Goal: Task Accomplishment & Management: Use online tool/utility

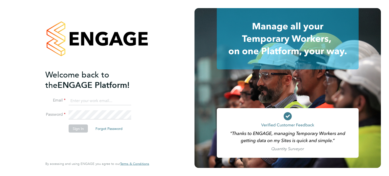
click at [95, 98] on input at bounding box center [100, 100] width 63 height 9
type input "[EMAIL_ADDRESS][DOMAIN_NAME]"
click at [79, 129] on button "Sign In" at bounding box center [78, 129] width 19 height 8
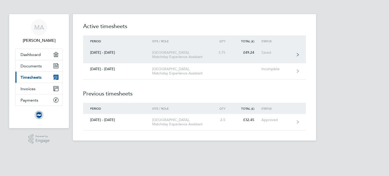
click at [284, 55] on div "Saved" at bounding box center [277, 52] width 31 height 4
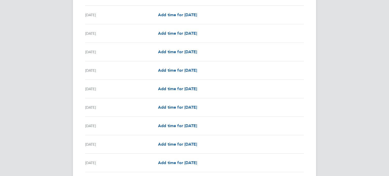
scroll to position [574, 0]
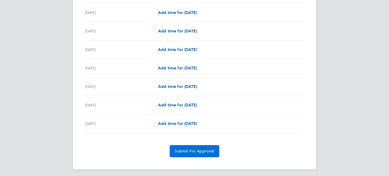
click at [197, 151] on span "Submit For Approval" at bounding box center [194, 151] width 39 height 5
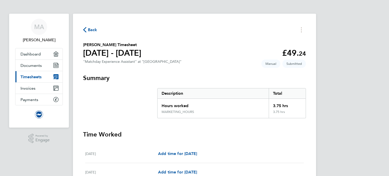
scroll to position [0, 0]
click at [93, 30] on span "Back" at bounding box center [92, 30] width 9 height 6
